Goal: Task Accomplishment & Management: Manage account settings

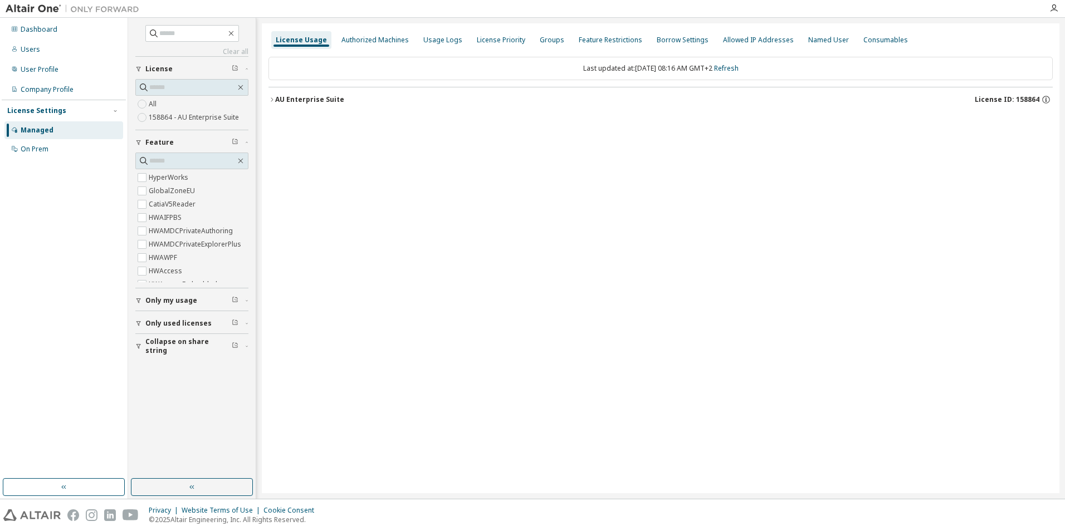
click at [270, 100] on icon "button" at bounding box center [272, 99] width 7 height 7
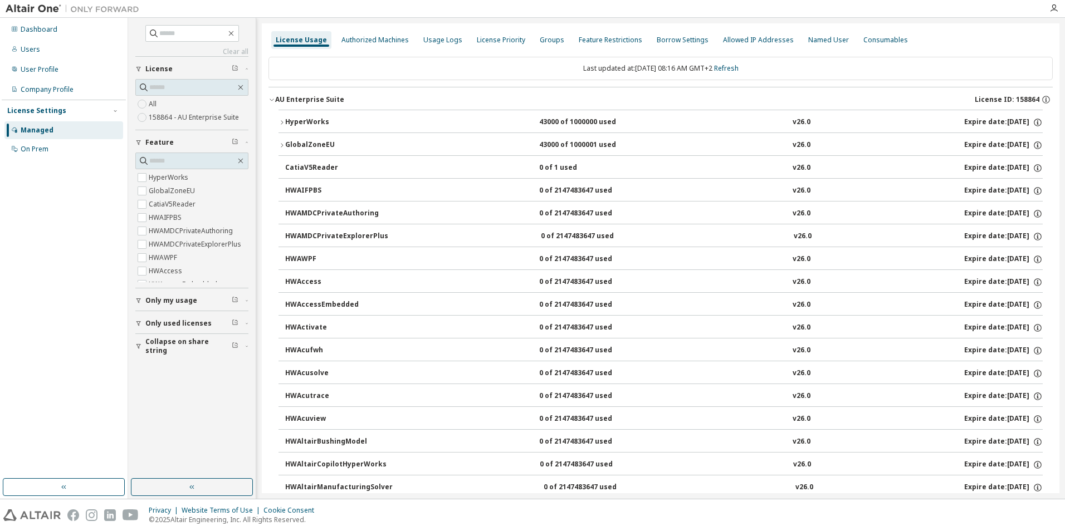
click at [283, 145] on icon "button" at bounding box center [282, 145] width 2 height 4
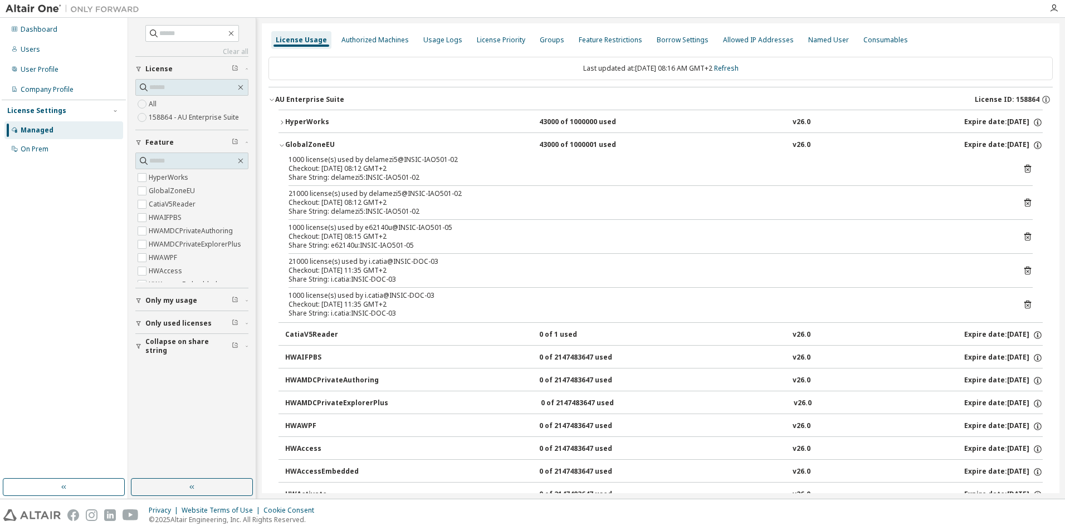
click at [316, 336] on div "CatiaV5Reader" at bounding box center [335, 335] width 100 height 10
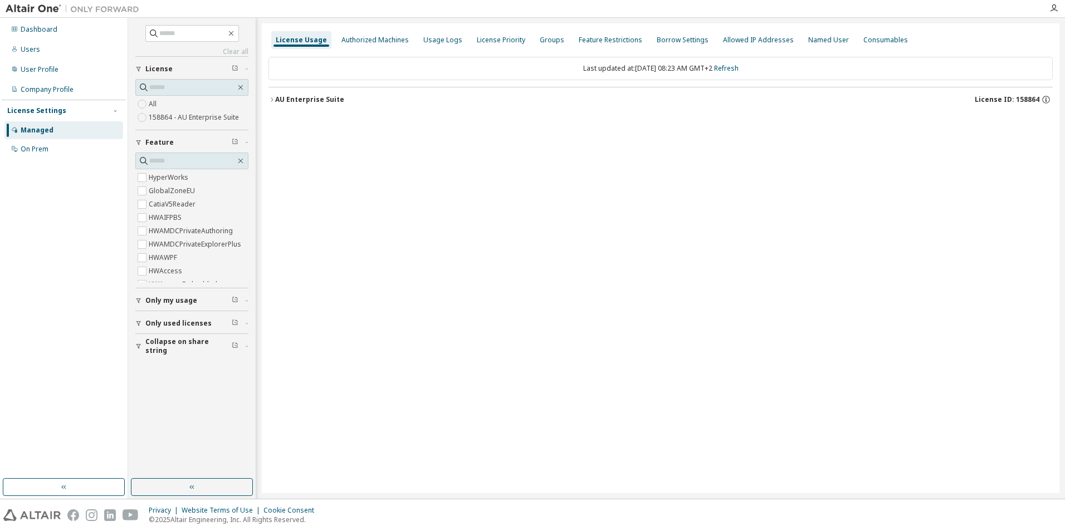
click at [271, 99] on icon "button" at bounding box center [272, 99] width 7 height 7
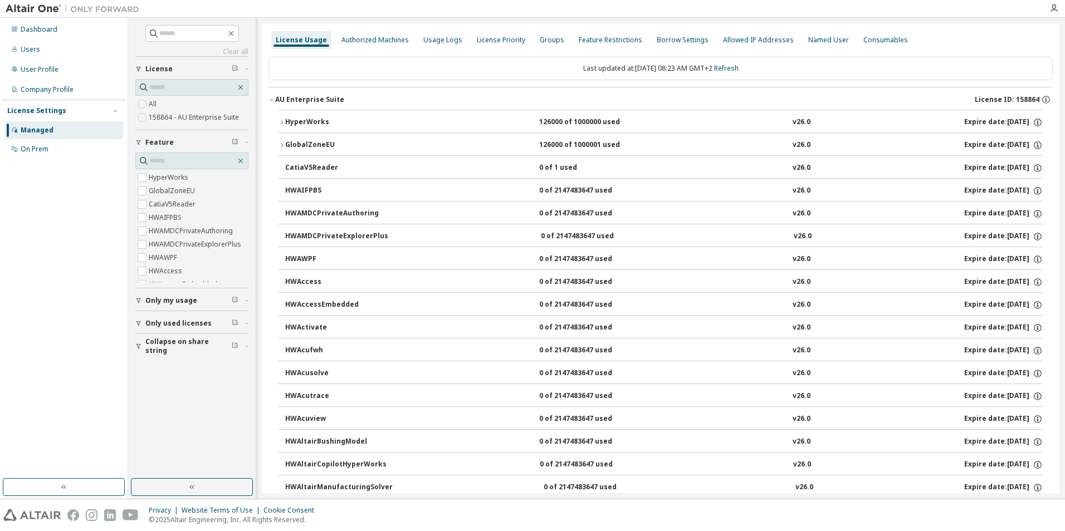
click at [288, 167] on div "CatiaV5Reader" at bounding box center [335, 168] width 100 height 10
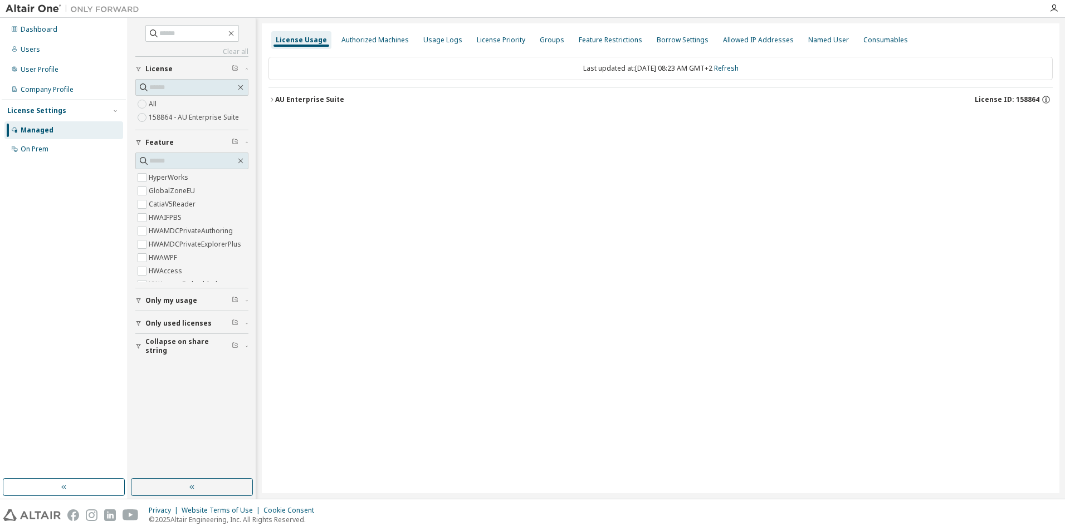
click at [273, 100] on icon "button" at bounding box center [272, 99] width 7 height 7
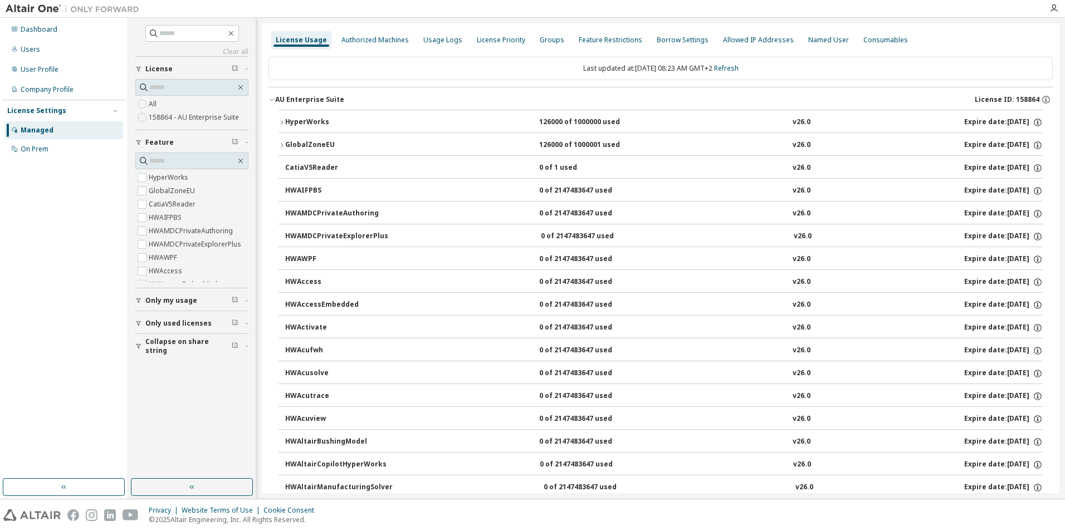
click at [353, 169] on div "CatiaV5Reader" at bounding box center [335, 168] width 100 height 10
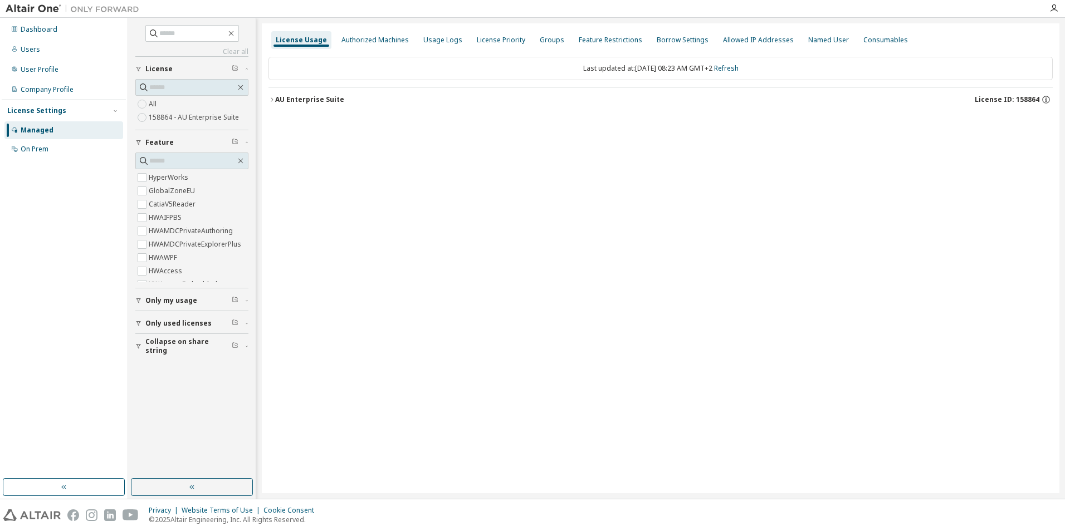
click at [272, 99] on icon "button" at bounding box center [272, 99] width 2 height 4
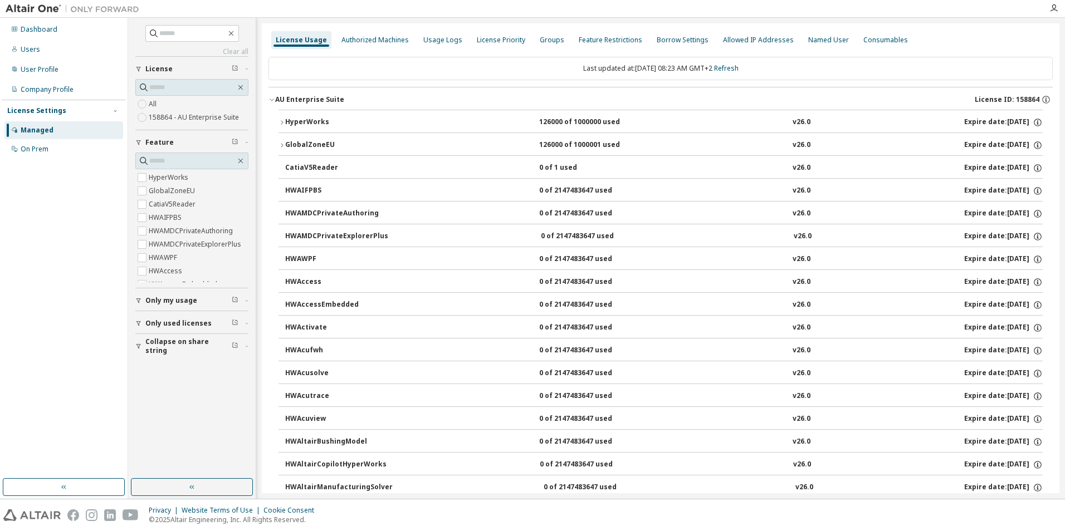
click at [310, 170] on div "CatiaV5Reader" at bounding box center [335, 168] width 100 height 10
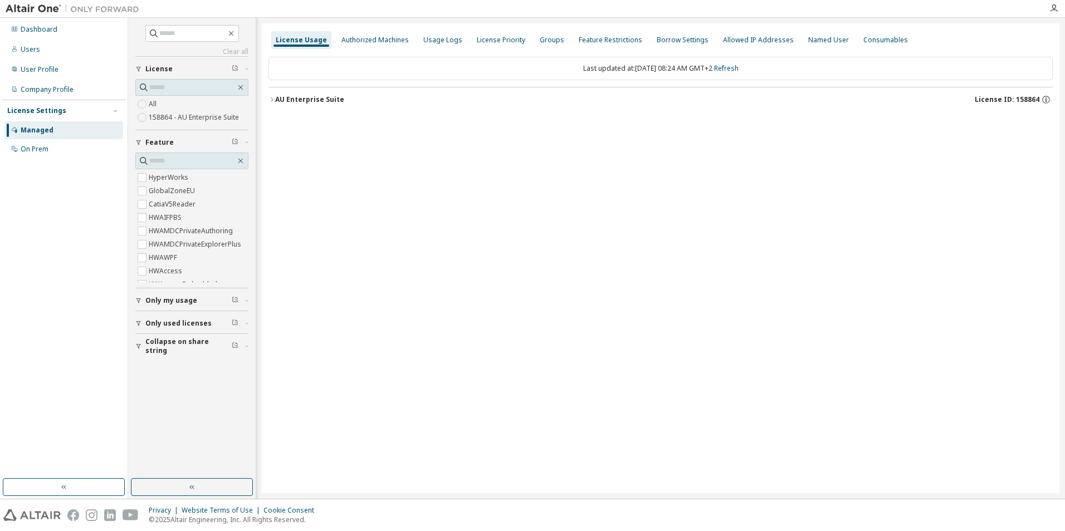
click at [273, 100] on icon "button" at bounding box center [272, 99] width 7 height 7
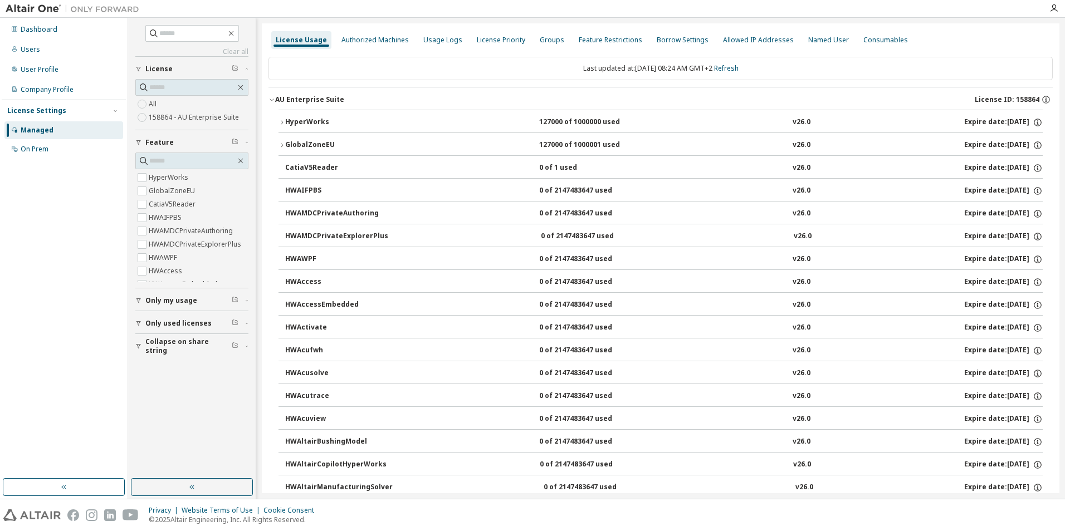
click at [311, 168] on div "CatiaV5Reader" at bounding box center [335, 168] width 100 height 10
click at [289, 169] on div "CatiaV5Reader" at bounding box center [335, 168] width 100 height 10
click at [281, 143] on icon "button" at bounding box center [282, 145] width 7 height 7
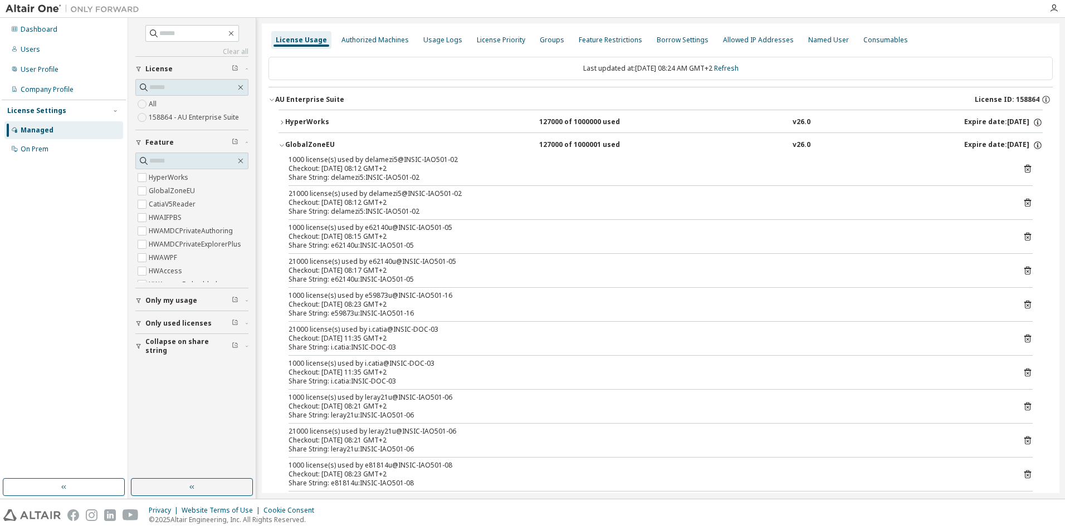
click at [280, 147] on icon "button" at bounding box center [282, 145] width 7 height 7
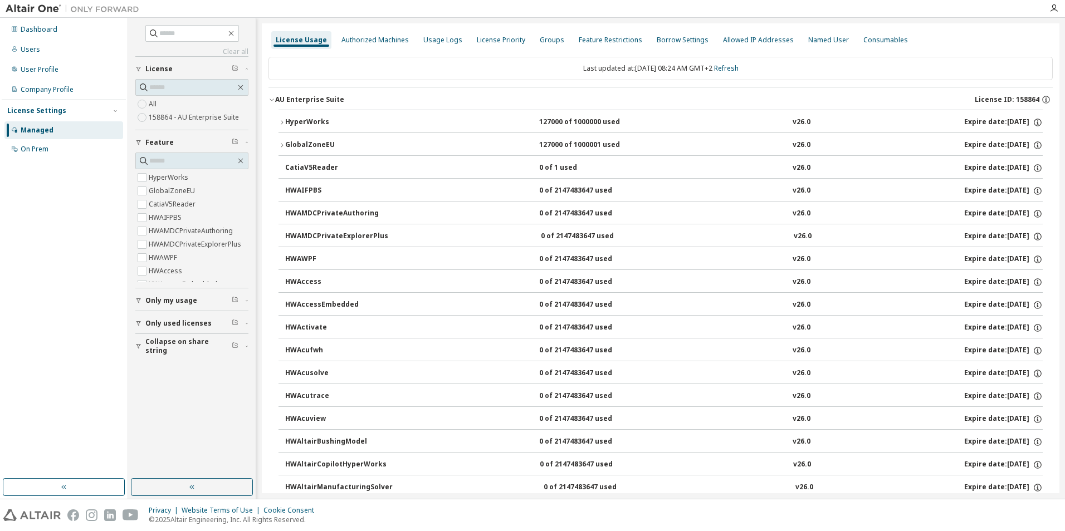
click at [309, 175] on button "CatiaV5Reader 0 of 1 used v26.0 Expire date: 2025-11-01" at bounding box center [664, 168] width 758 height 25
click at [310, 168] on div "CatiaV5Reader" at bounding box center [335, 168] width 100 height 10
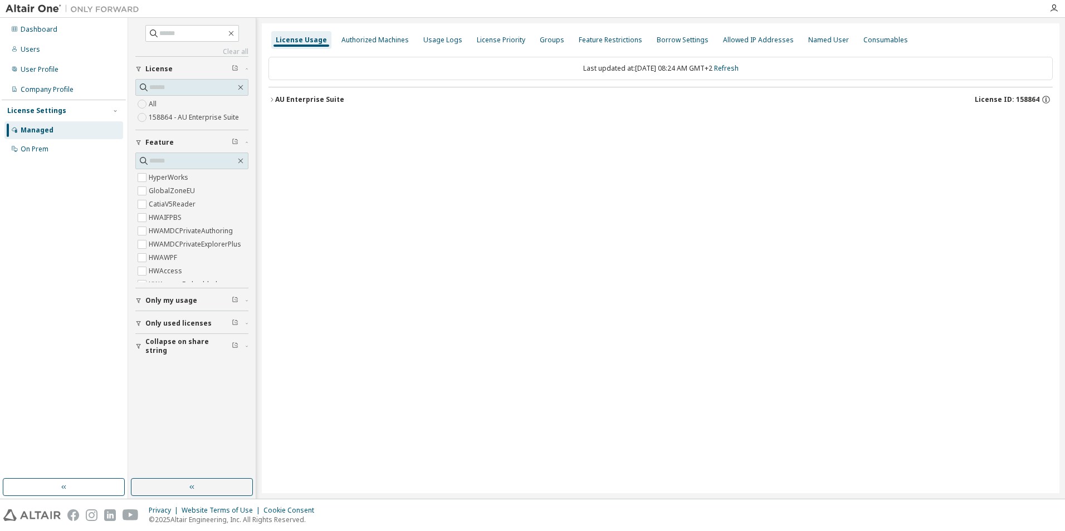
click at [272, 101] on icon "button" at bounding box center [272, 99] width 2 height 4
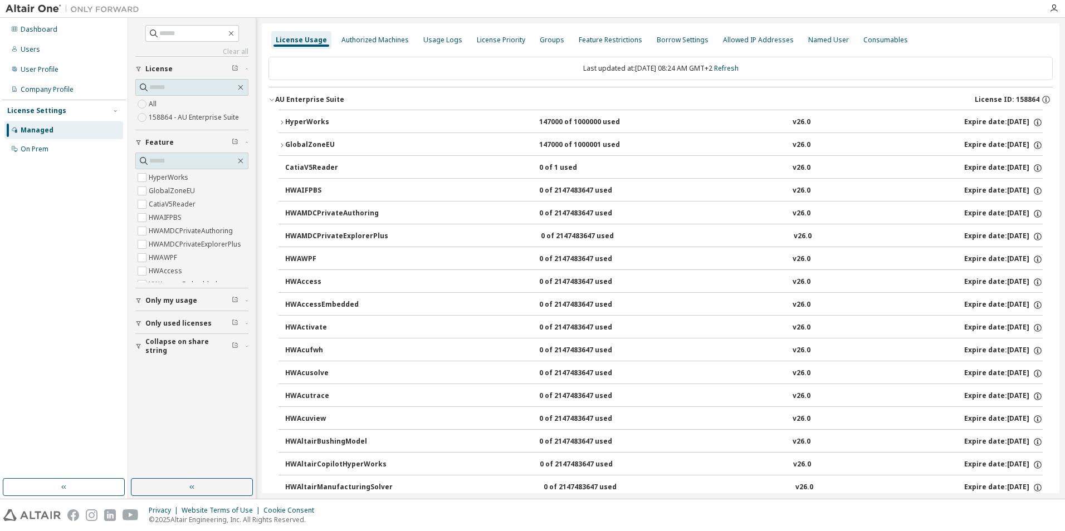
click at [303, 167] on div "CatiaV5Reader" at bounding box center [335, 168] width 100 height 10
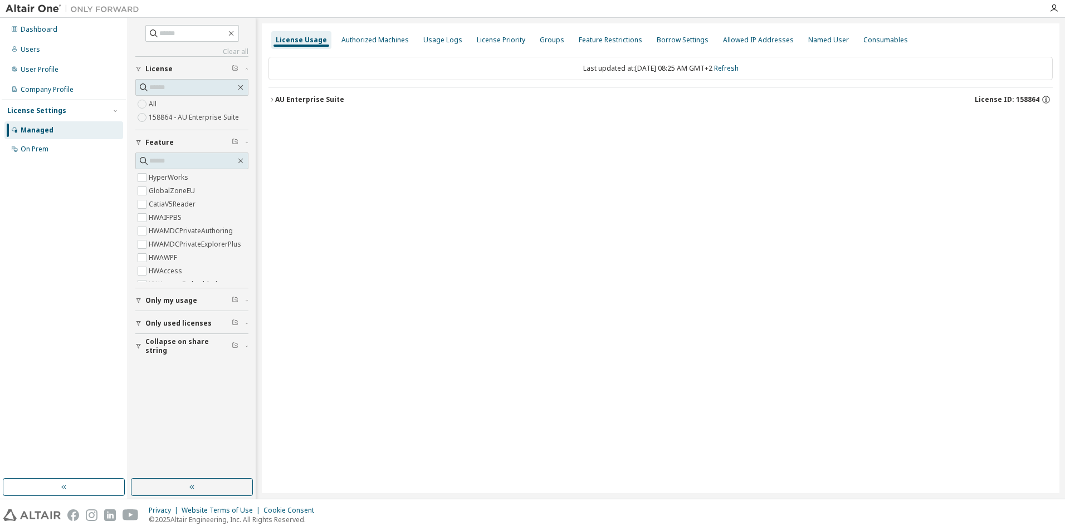
click at [273, 99] on icon "button" at bounding box center [272, 99] width 7 height 7
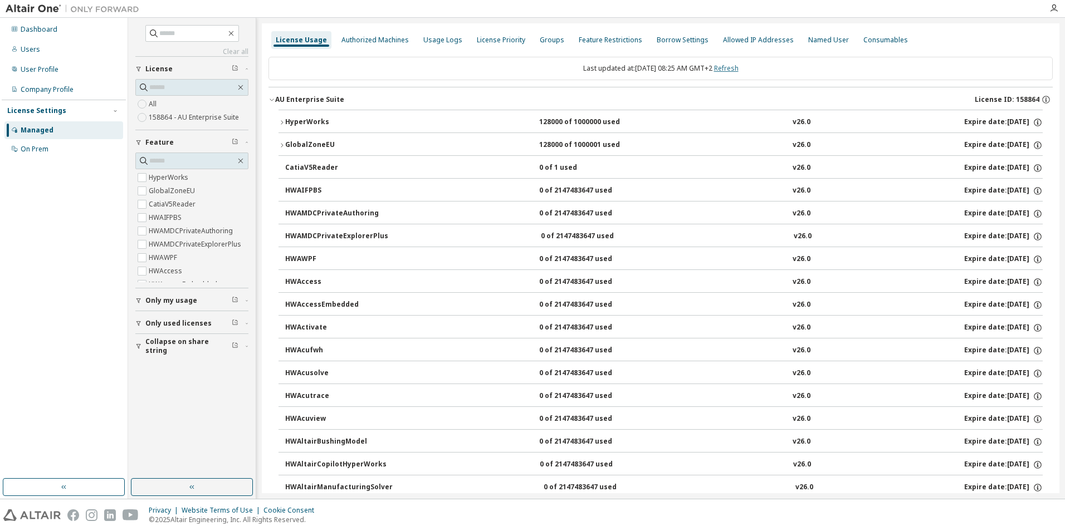
click at [739, 68] on link "Refresh" at bounding box center [726, 68] width 25 height 9
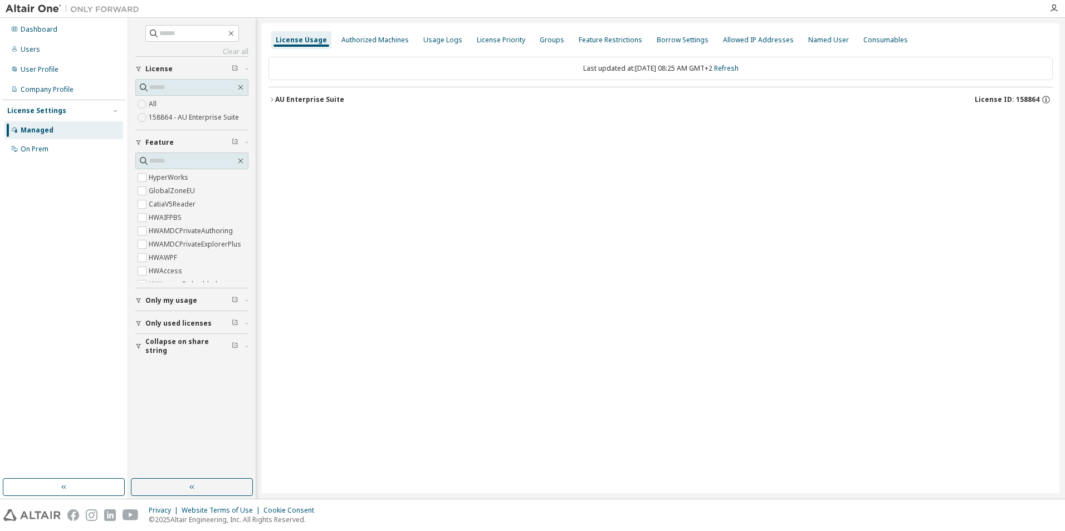
click at [272, 100] on icon "button" at bounding box center [272, 99] width 7 height 7
